Goal: Use online tool/utility

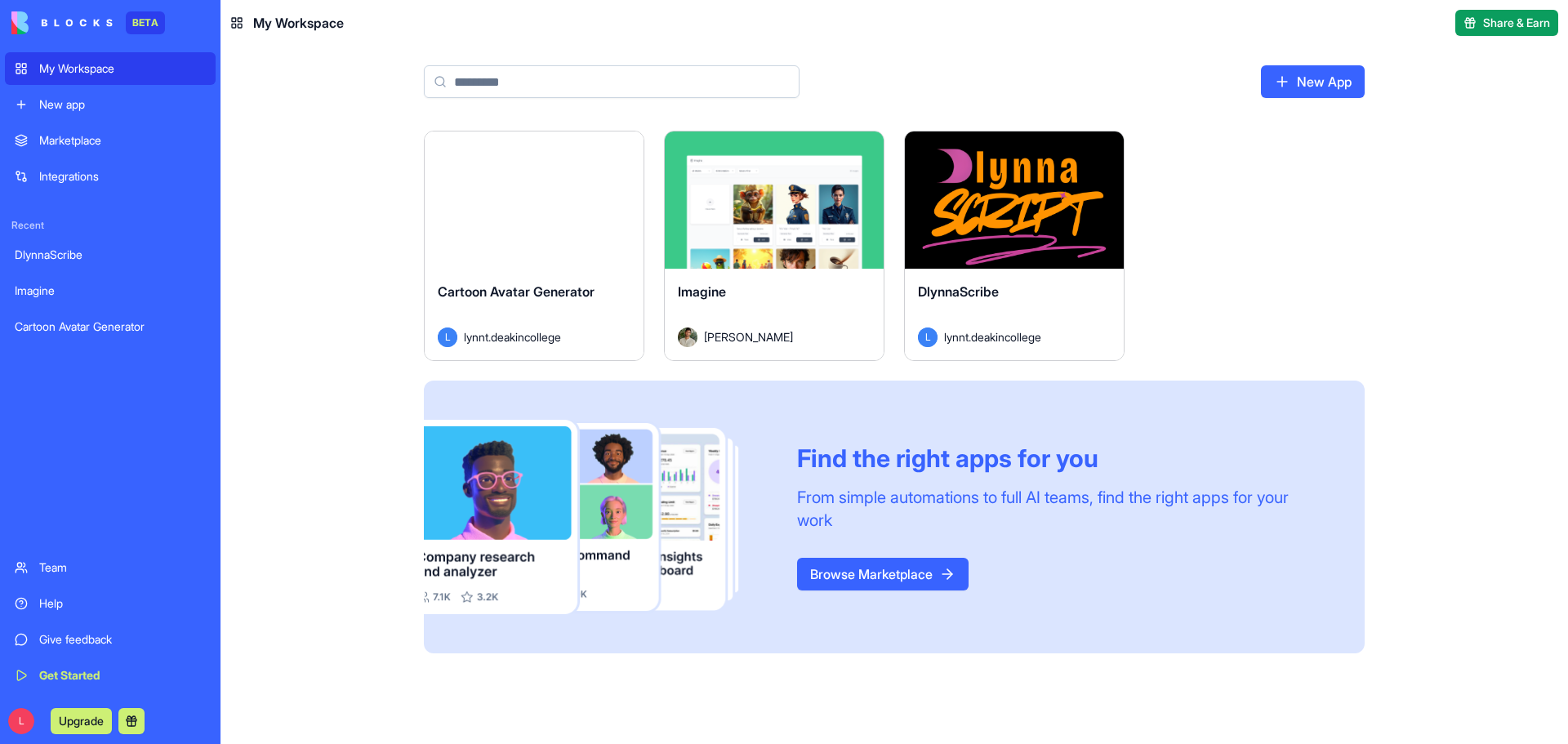
click at [562, 202] on button "Launch" at bounding box center [534, 200] width 122 height 33
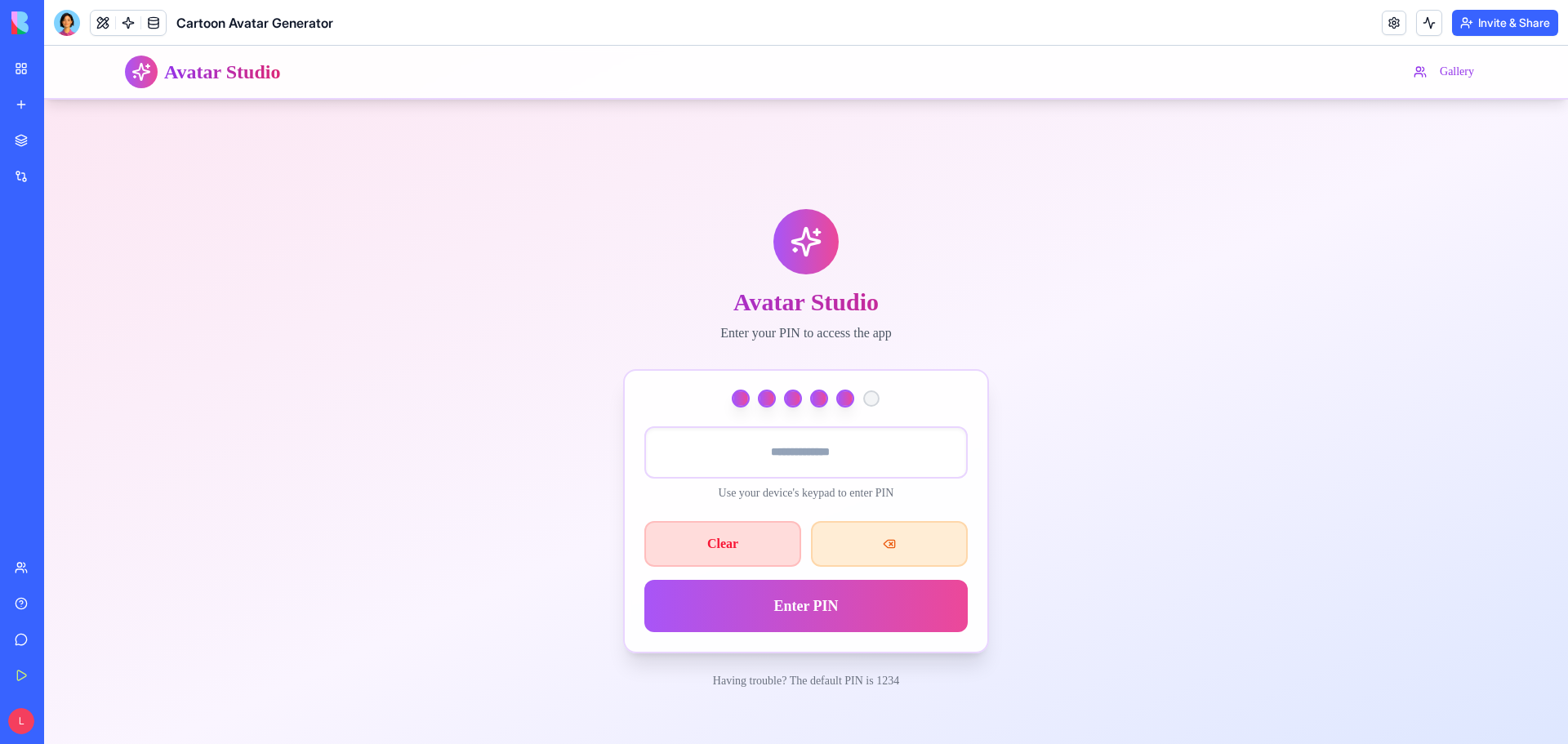
type input "******"
type input "****"
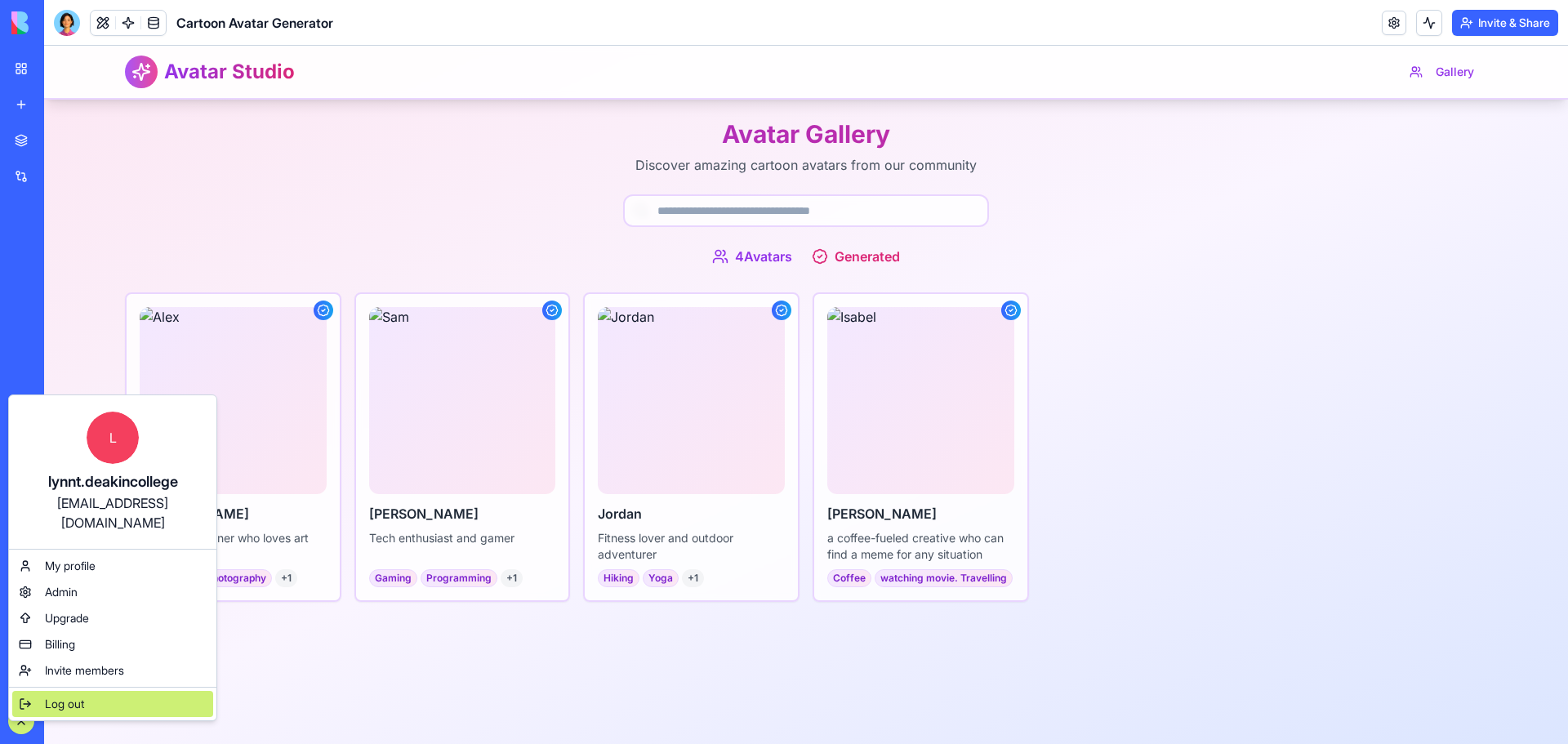
click at [79, 696] on span "Log out" at bounding box center [64, 703] width 39 height 16
